Goal: Check status: Check status

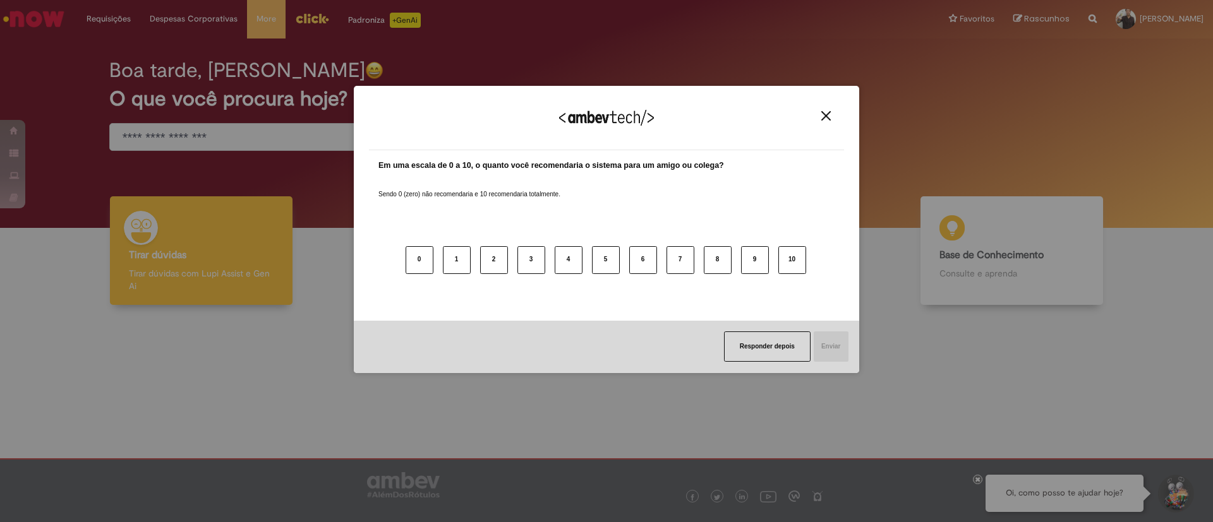
click at [825, 112] on img "Close" at bounding box center [825, 115] width 9 height 9
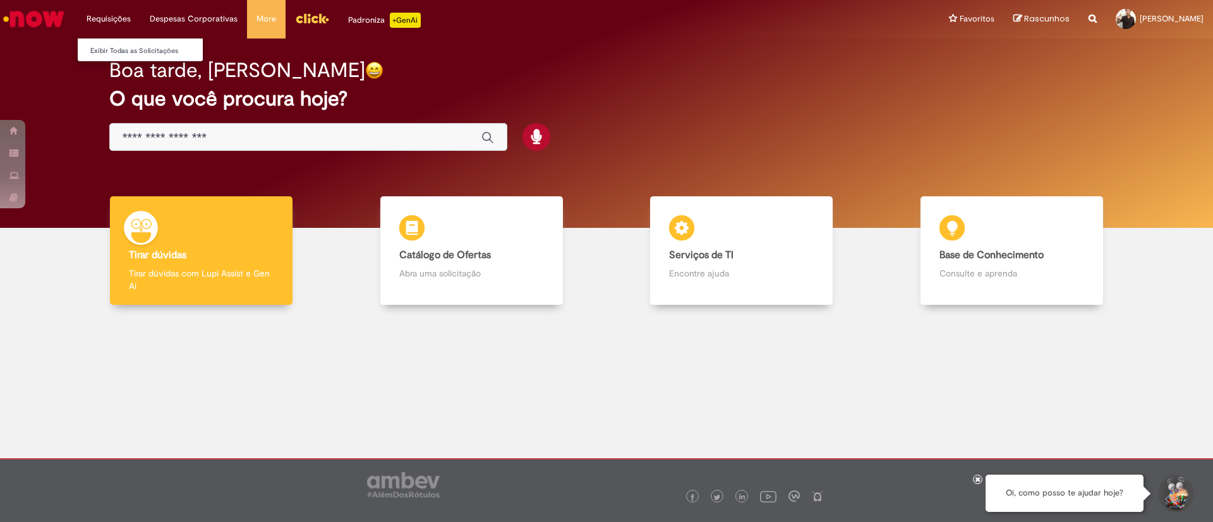
click at [116, 16] on li "Requisições Exibir Todas as Solicitações" at bounding box center [108, 19] width 63 height 38
click at [100, 16] on li "Requisições Exibir Todas as Solicitações" at bounding box center [108, 19] width 63 height 38
click at [118, 44] on link "Exibir Todas as Solicitações" at bounding box center [147, 51] width 139 height 14
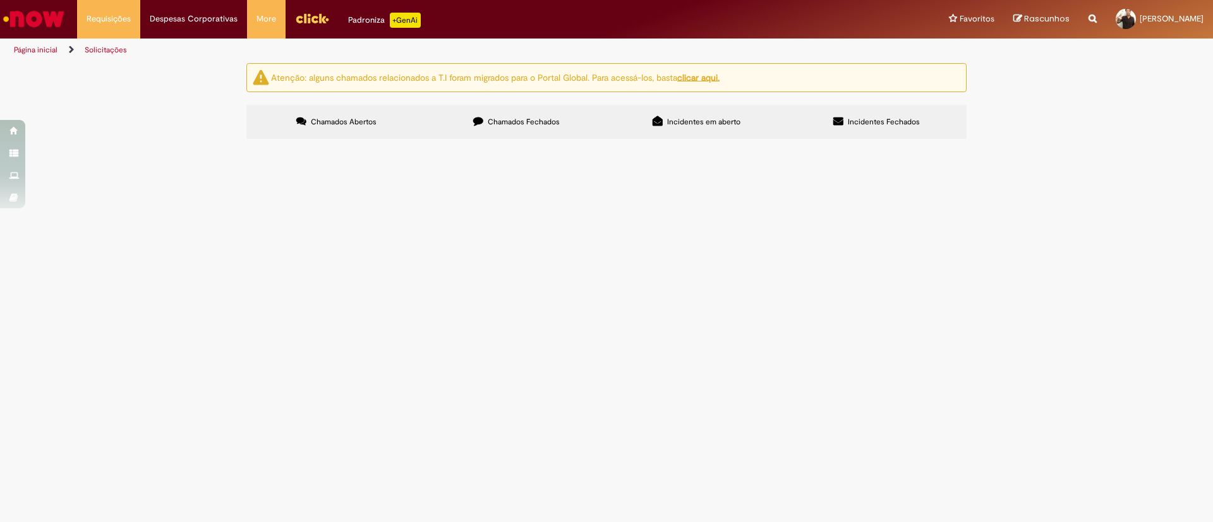
click at [522, 116] on label "Chamados Fechados" at bounding box center [516, 122] width 180 height 34
click at [0, 0] on link "3" at bounding box center [0, 0] width 0 height 0
click at [0, 0] on input "Pesquisar" at bounding box center [0, 0] width 0 height 0
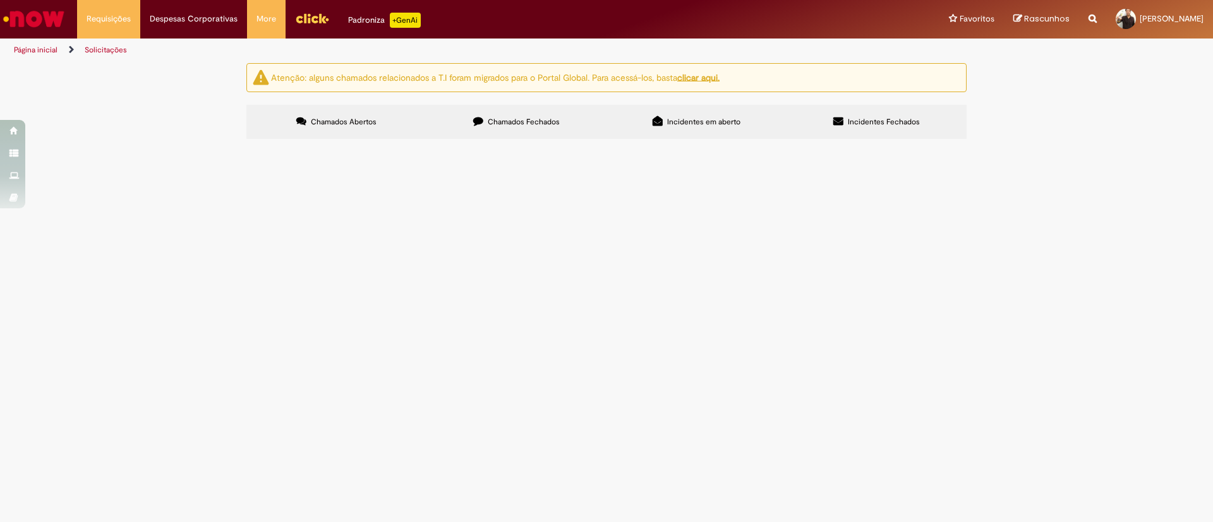
type input "********"
click at [0, 0] on button "Pesquisar" at bounding box center [0, 0] width 0 height 0
click at [0, 0] on span "Solucionado" at bounding box center [0, 0] width 0 height 0
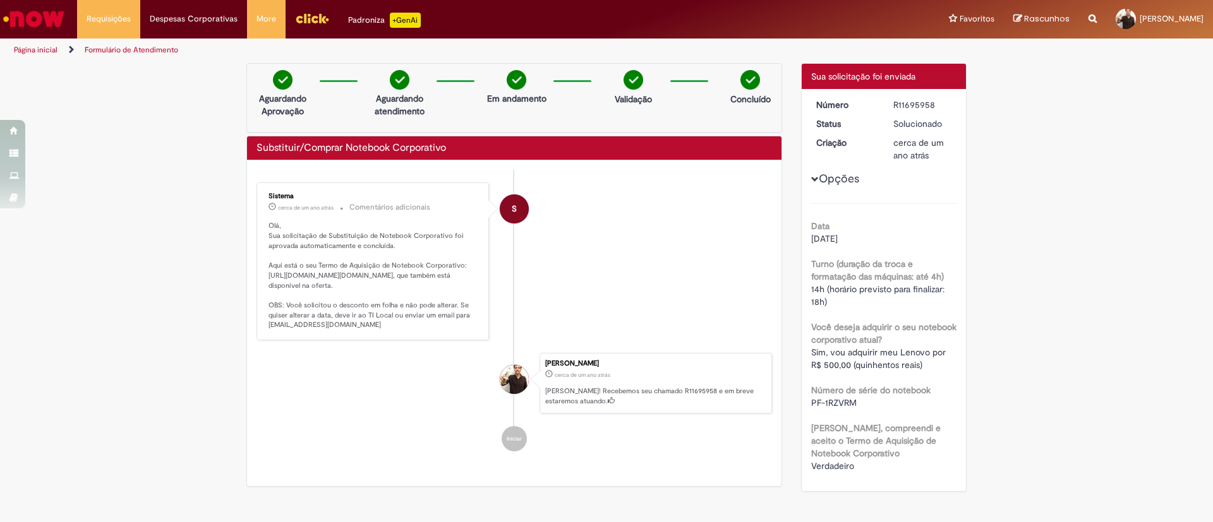
drag, startPoint x: 860, startPoint y: 241, endPoint x: 795, endPoint y: 241, distance: 65.1
click at [801, 241] on div "Número R11695958 Status Solucionado Criação cerca de um ano atrás cerca de um a…" at bounding box center [883, 290] width 165 height 402
click at [843, 248] on div "Data [DATE] Turno (duração da troca e formatação das máquinas: até 4h) 14h (hor…" at bounding box center [884, 337] width 146 height 269
drag, startPoint x: 849, startPoint y: 238, endPoint x: 801, endPoint y: 238, distance: 48.0
click at [801, 238] on div "Número R11695958 Status Solucionado Criação cerca de um ano atrás cerca de um a…" at bounding box center [883, 290] width 165 height 402
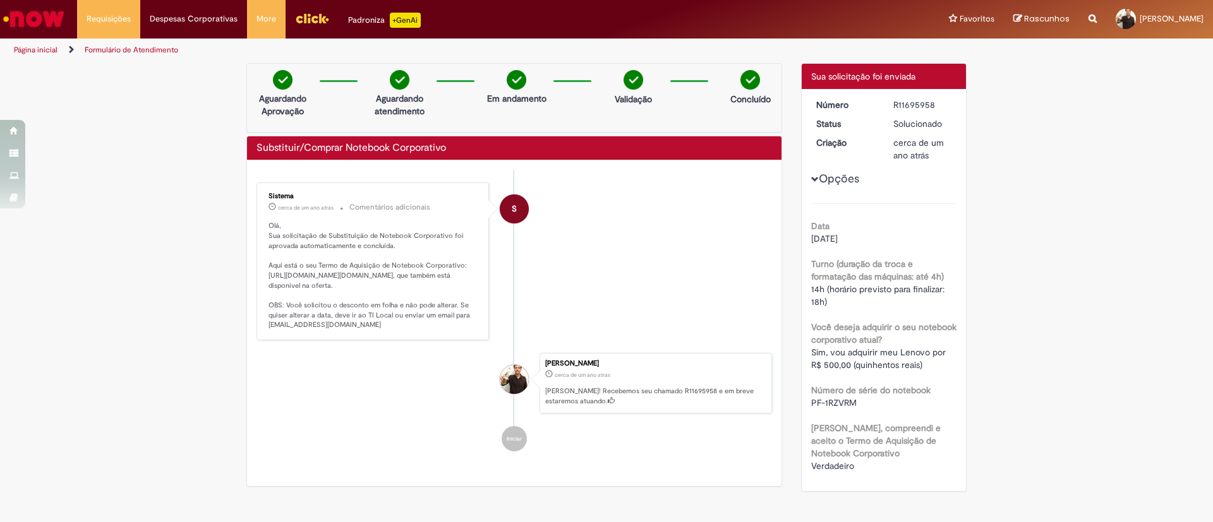
click at [828, 211] on div "Data [DATE] Turno (duração da troca e formatação das máquinas: até 4h) 14h (hor…" at bounding box center [884, 337] width 146 height 269
